Goal: Navigation & Orientation: Find specific page/section

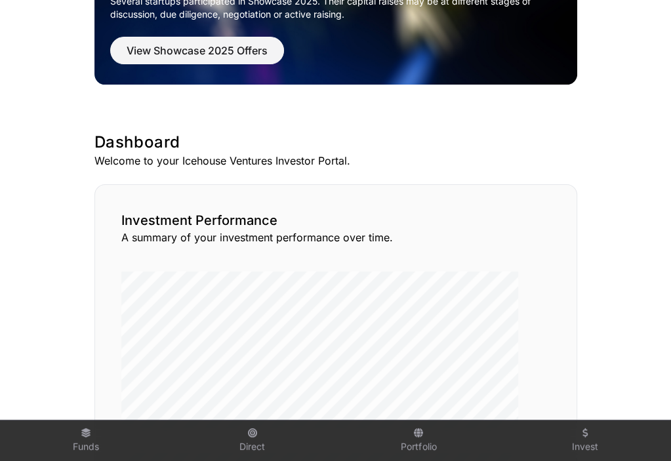
scroll to position [159, 0]
click at [0, 0] on link "Direct Investments" at bounding box center [0, 0] width 0 height 0
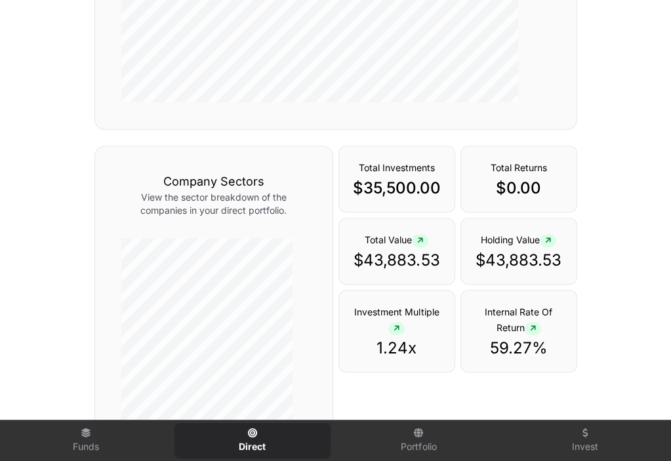
scroll to position [380, 0]
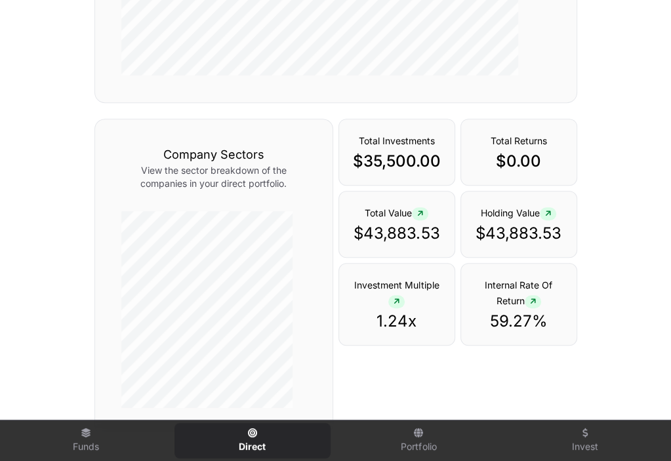
click at [0, 0] on link "Analysis" at bounding box center [0, 0] width 0 height 0
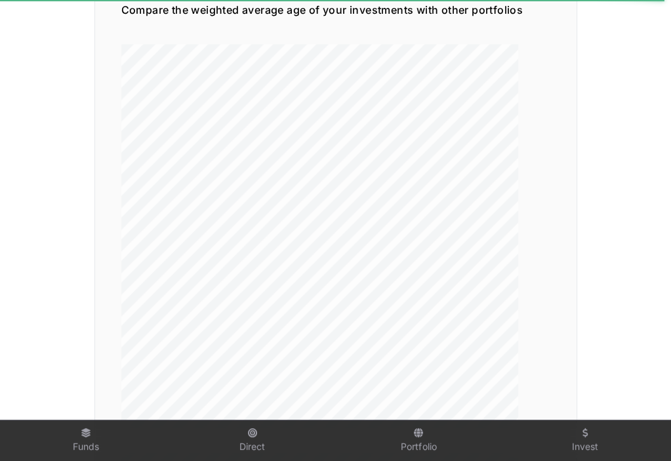
scroll to position [1470, 0]
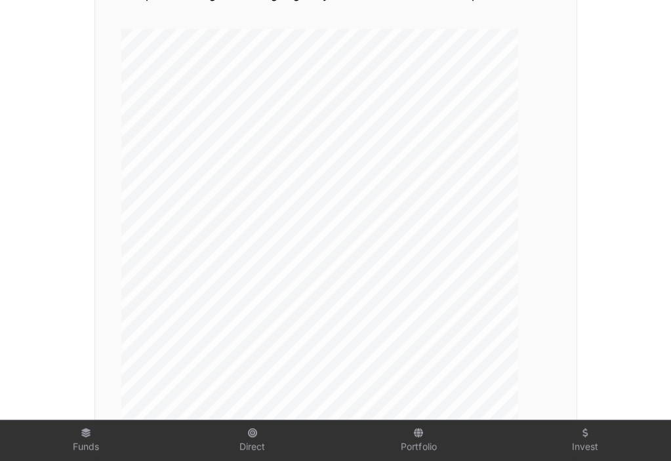
click at [0, 0] on link "News" at bounding box center [0, 0] width 0 height 0
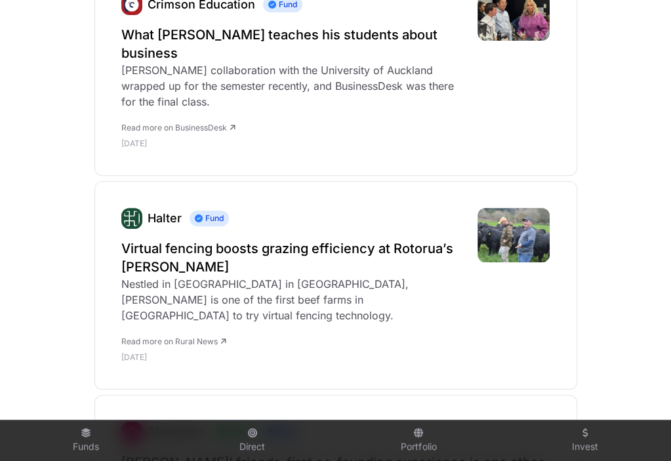
scroll to position [313, 0]
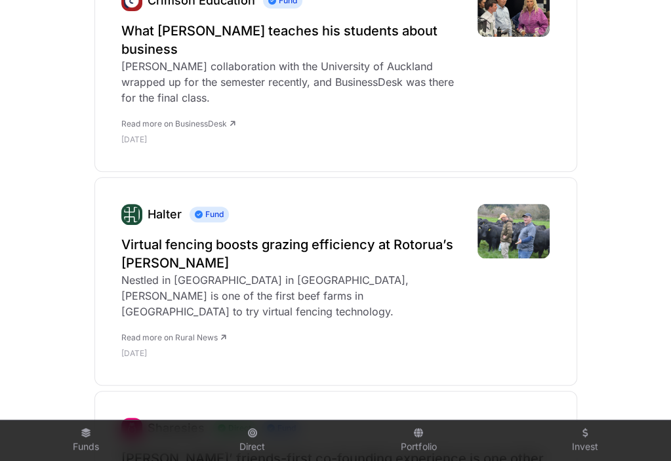
click at [0, 0] on link "Invest" at bounding box center [0, 0] width 0 height 0
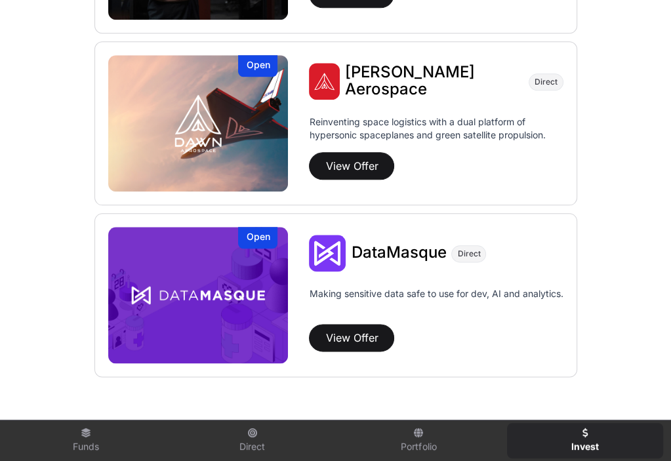
scroll to position [1009, 0]
